Goal: Task Accomplishment & Management: Use online tool/utility

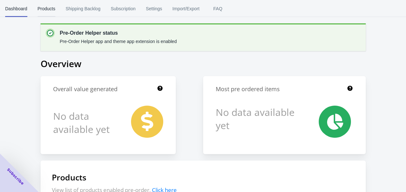
click at [47, 11] on span "Products" at bounding box center [47, 8] width 18 height 17
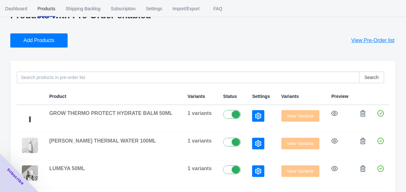
scroll to position [27, 0]
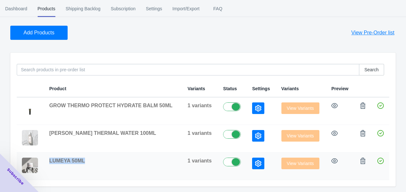
drag, startPoint x: 89, startPoint y: 161, endPoint x: 46, endPoint y: 162, distance: 42.8
click at [46, 162] on td "LUMEYA 50ML" at bounding box center [113, 167] width 138 height 28
copy span "LUMEYA 50ML"
click at [85, 134] on div "[PERSON_NAME] THERMAL WATER 100ML" at bounding box center [113, 133] width 128 height 6
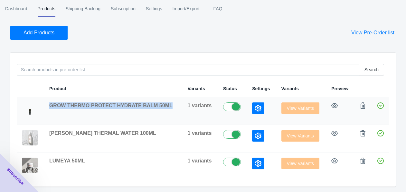
drag, startPoint x: 51, startPoint y: 106, endPoint x: 168, endPoint y: 110, distance: 116.5
click at [168, 110] on td "GROW THERMO PROTECT HYDRATE BALM 50ML" at bounding box center [113, 111] width 138 height 28
copy span "GROW THERMO PROTECT HYDRATE BALM 50ML"
